Goal: Information Seeking & Learning: Check status

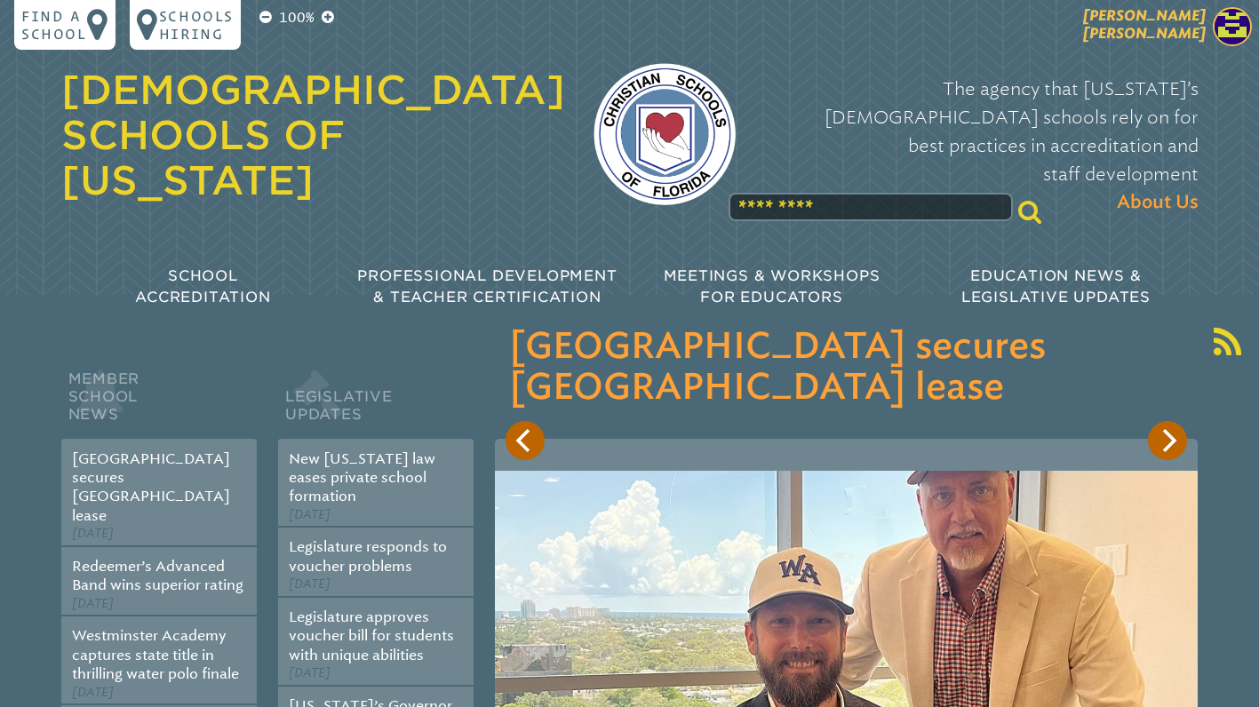
click at [1164, 14] on span "[PERSON_NAME] [PERSON_NAME]" at bounding box center [1144, 24] width 123 height 35
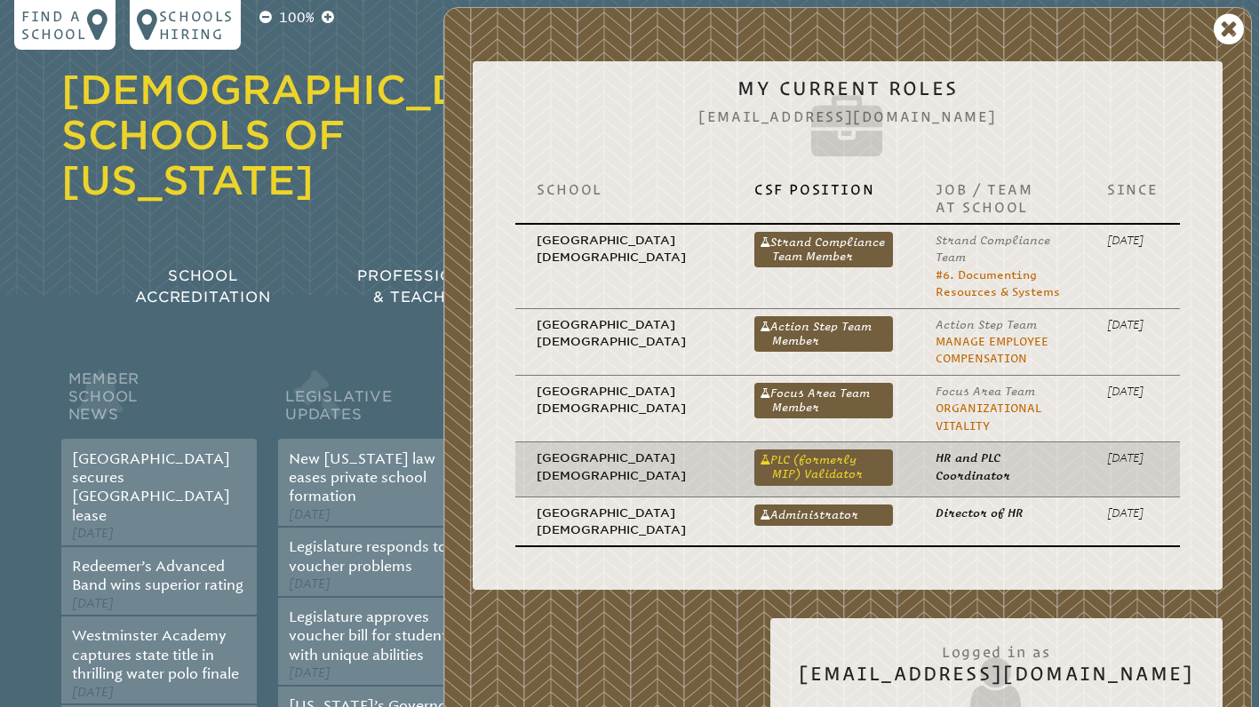
click at [759, 478] on link "PLC (formerly MIP) Validator" at bounding box center [824, 468] width 139 height 36
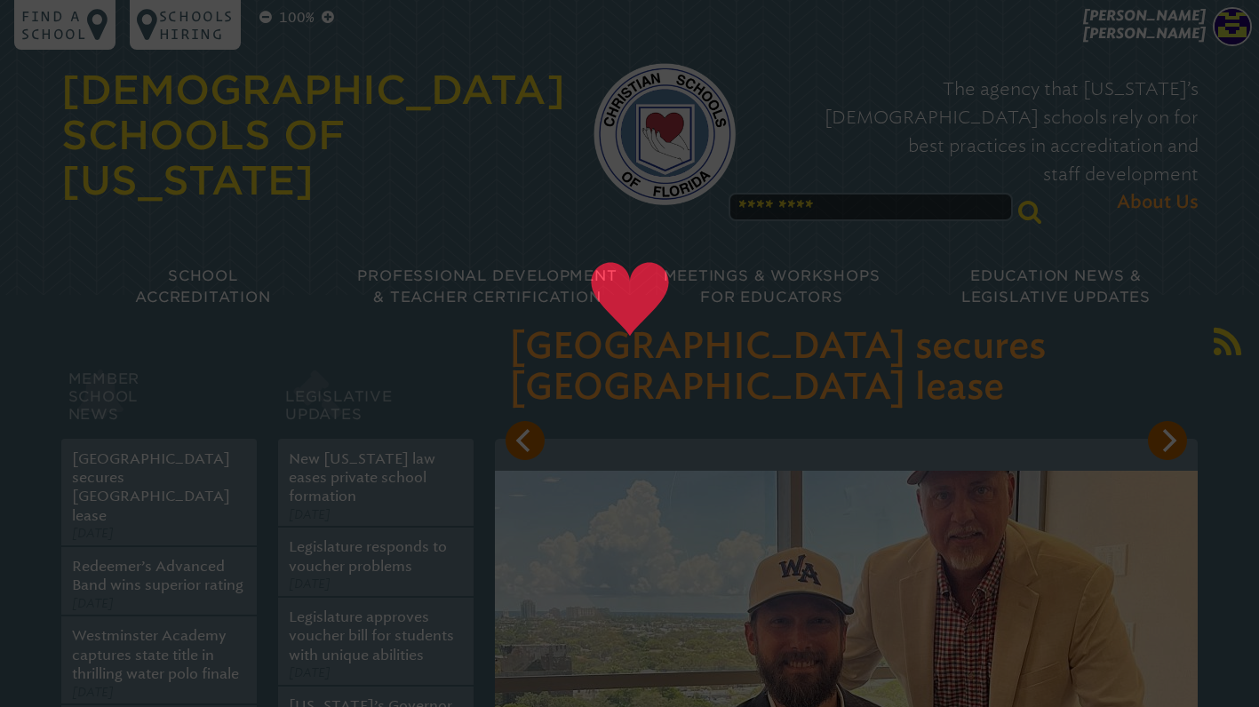
click at [759, 478] on img at bounding box center [846, 706] width 703 height 471
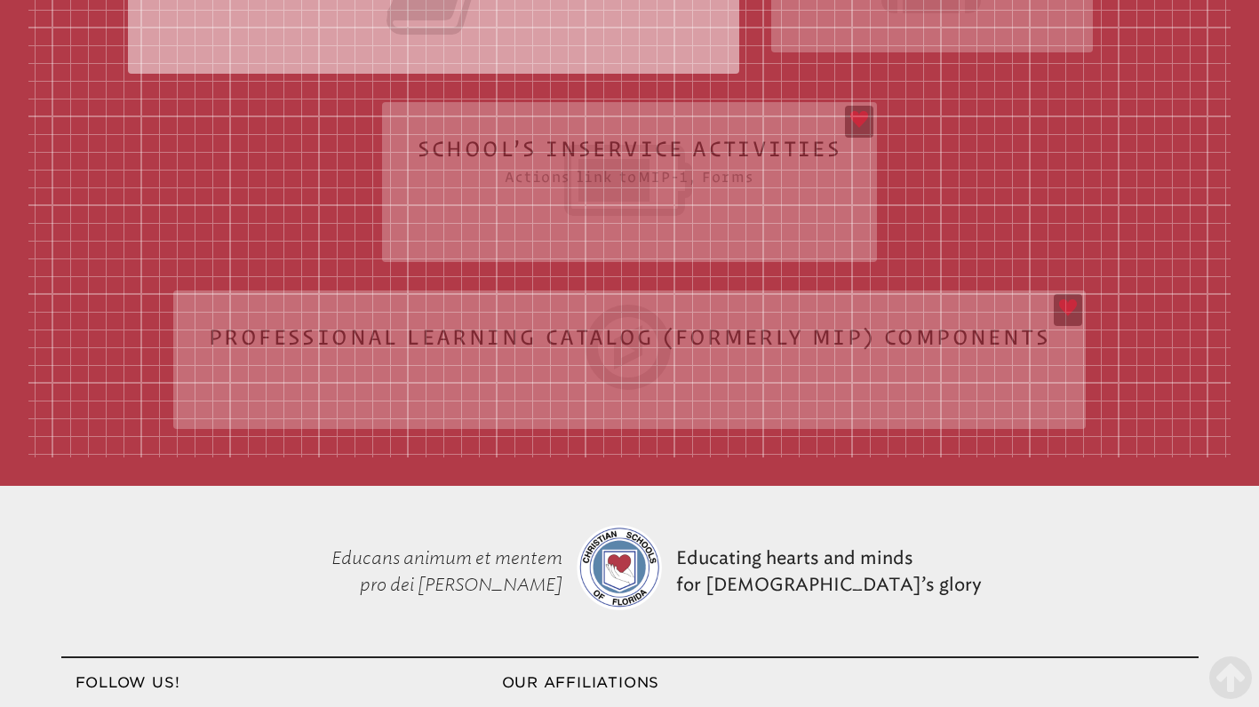
scroll to position [472, 0]
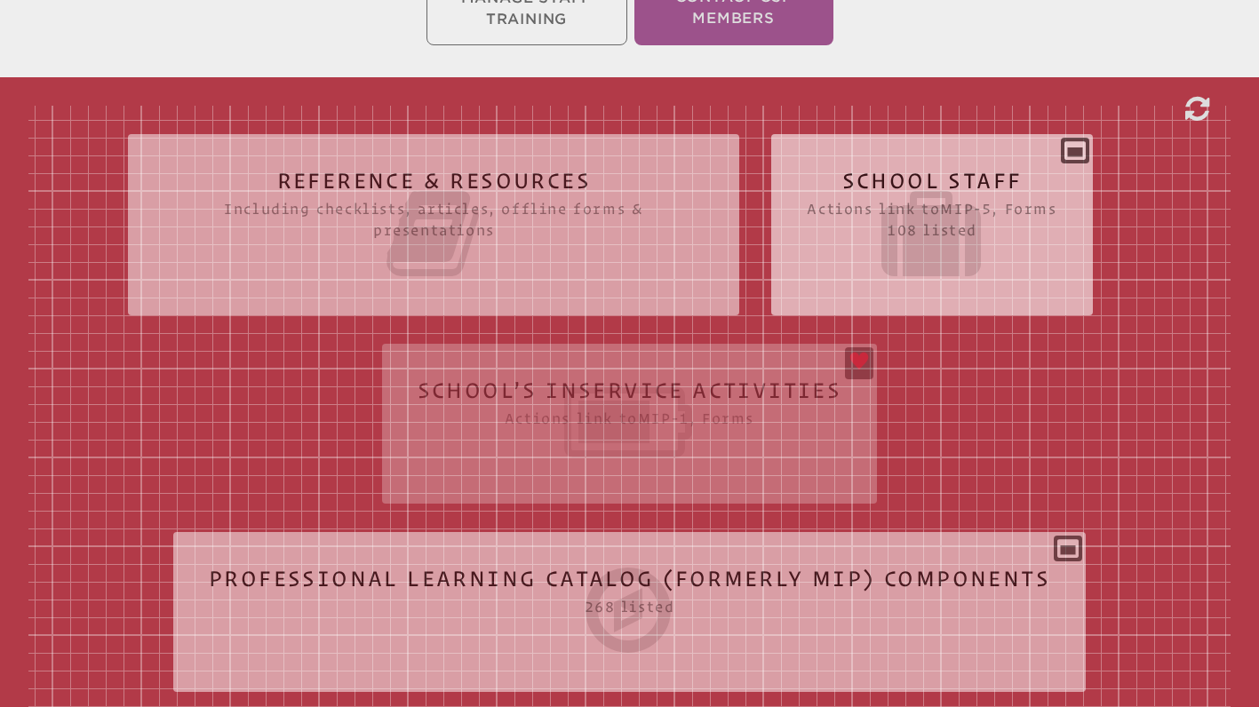
click at [916, 259] on icon at bounding box center [932, 234] width 250 height 100
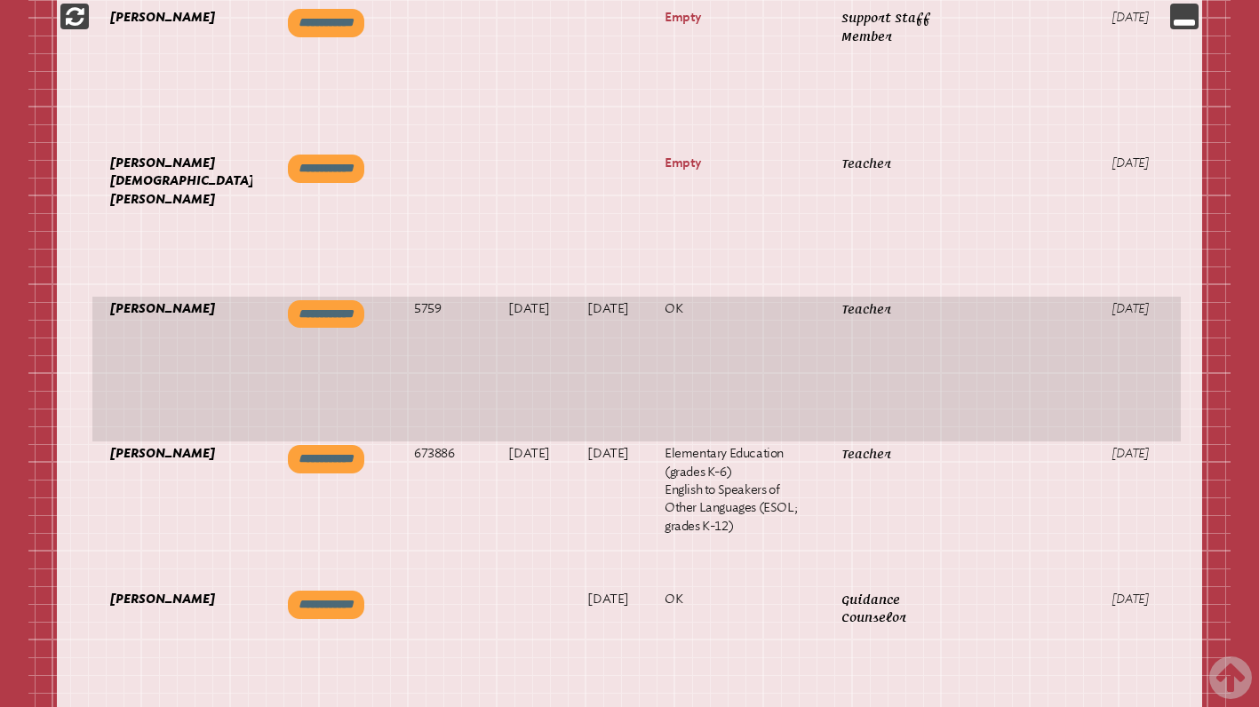
scroll to position [0, 80]
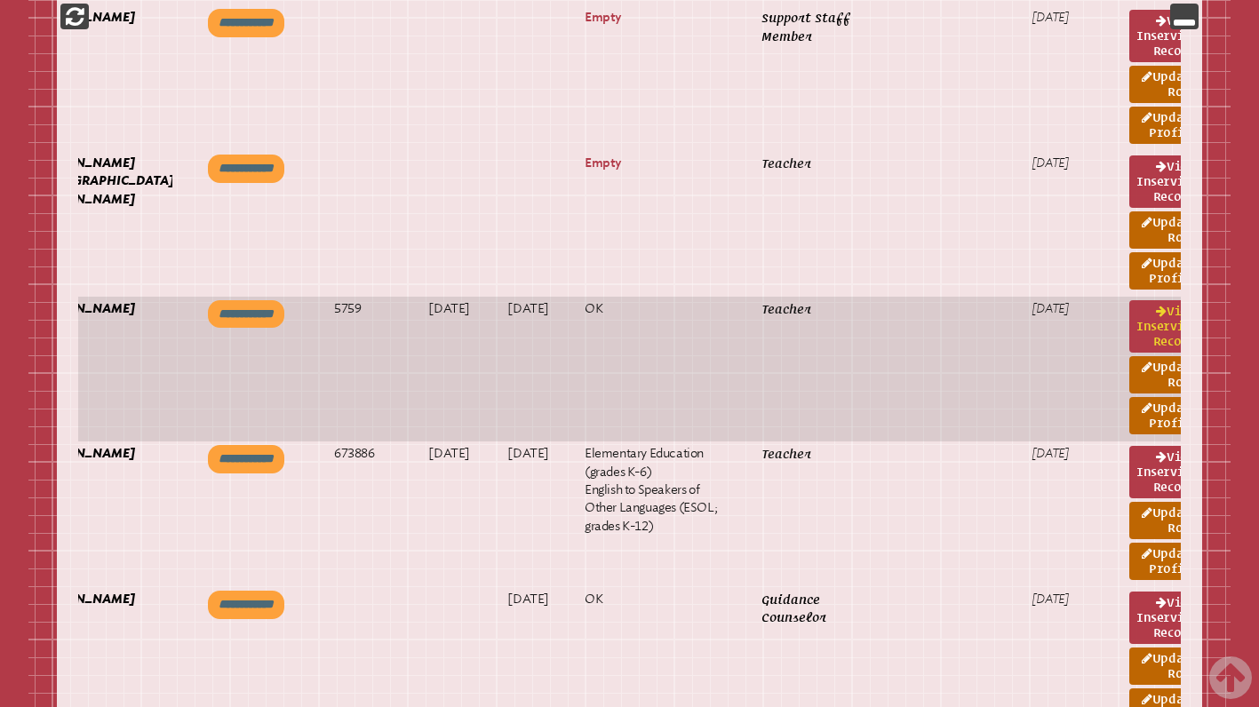
click at [1130, 353] on link "View inservice record" at bounding box center [1166, 326] width 73 height 52
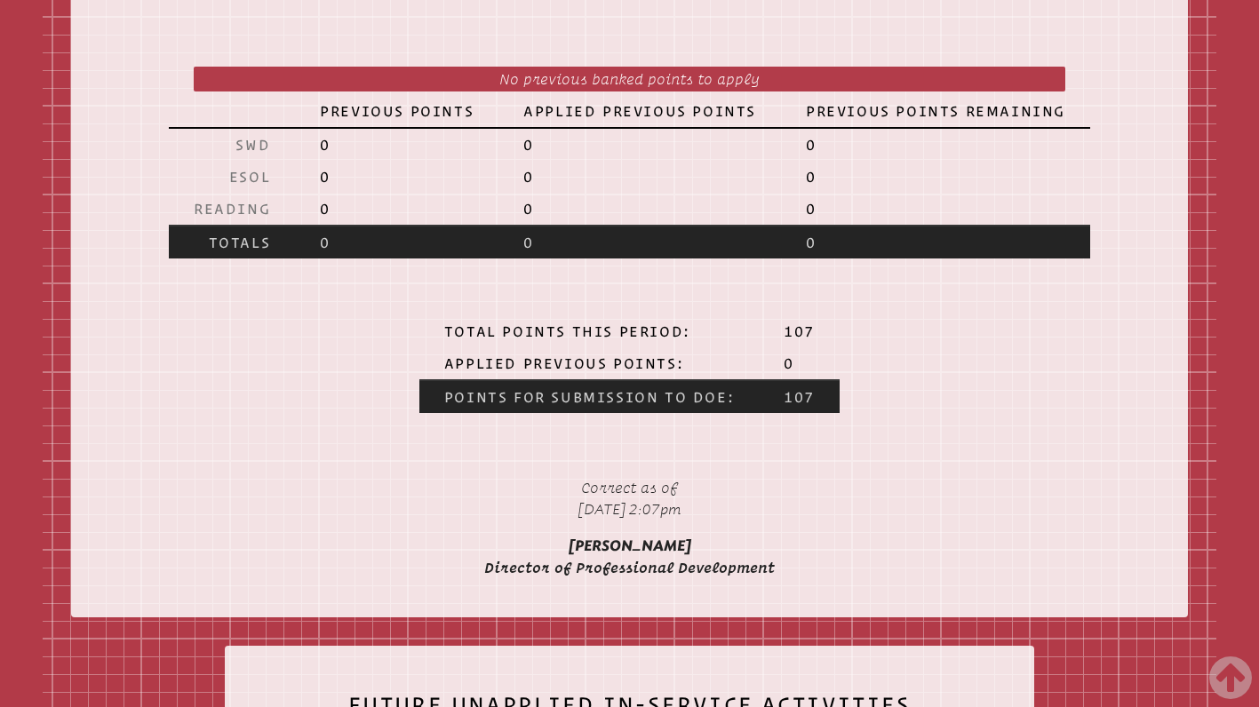
scroll to position [1861, 0]
